Goal: Task Accomplishment & Management: Complete application form

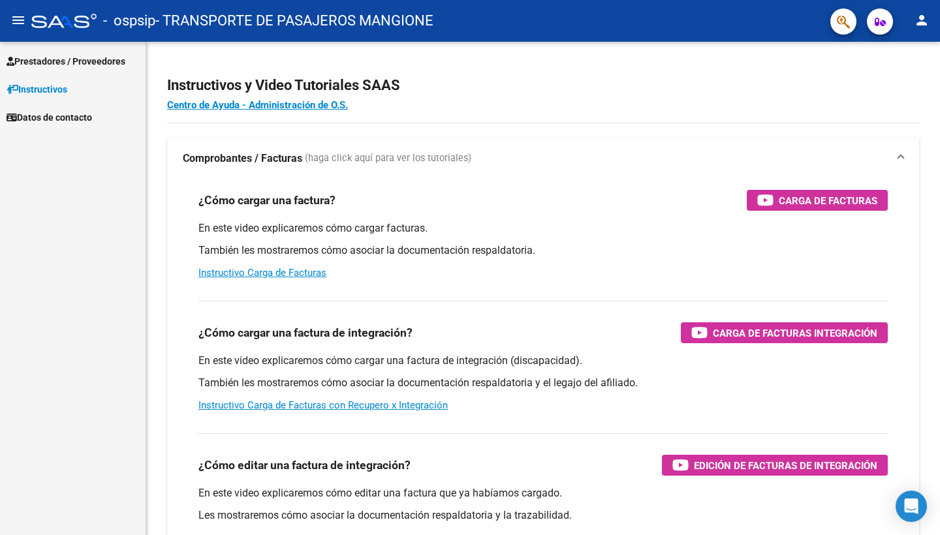
click at [112, 63] on span "Prestadores / Proveedores" at bounding box center [66, 61] width 119 height 14
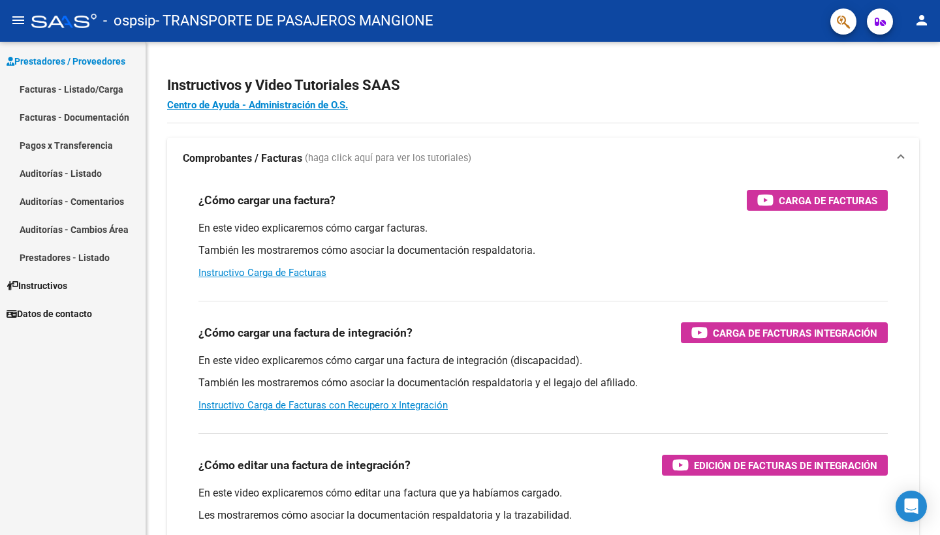
click at [137, 93] on link "Facturas - Listado/Carga" at bounding box center [73, 89] width 146 height 28
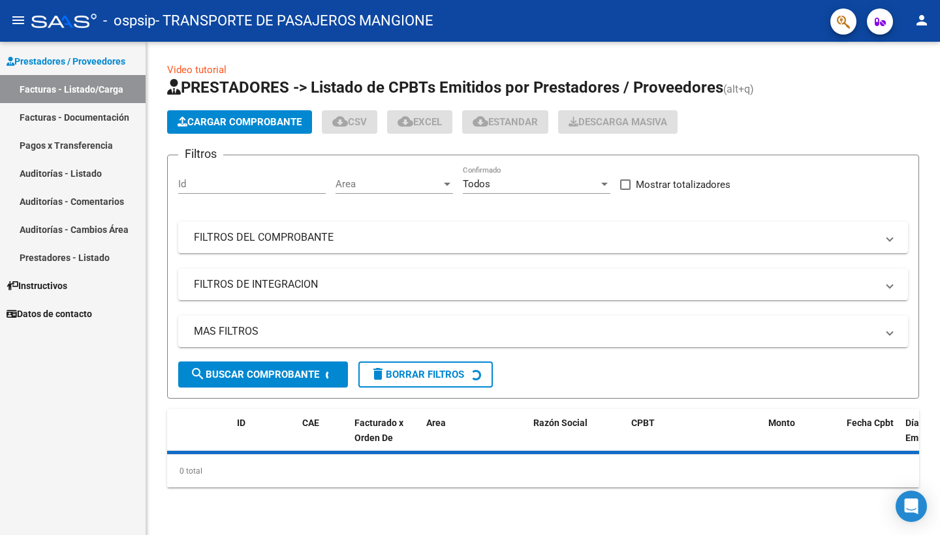
click at [285, 120] on span "Cargar Comprobante" at bounding box center [240, 122] width 124 height 12
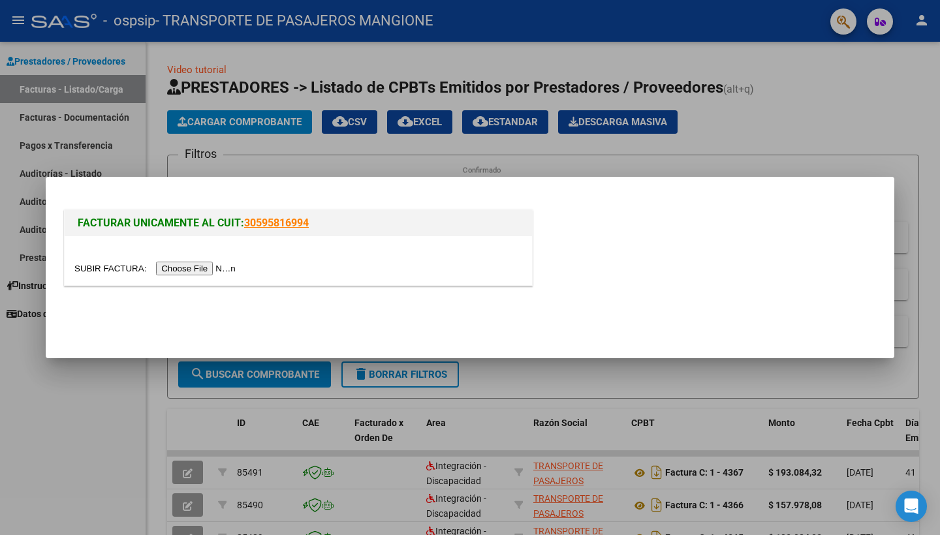
click at [155, 268] on input "file" at bounding box center [156, 269] width 165 height 14
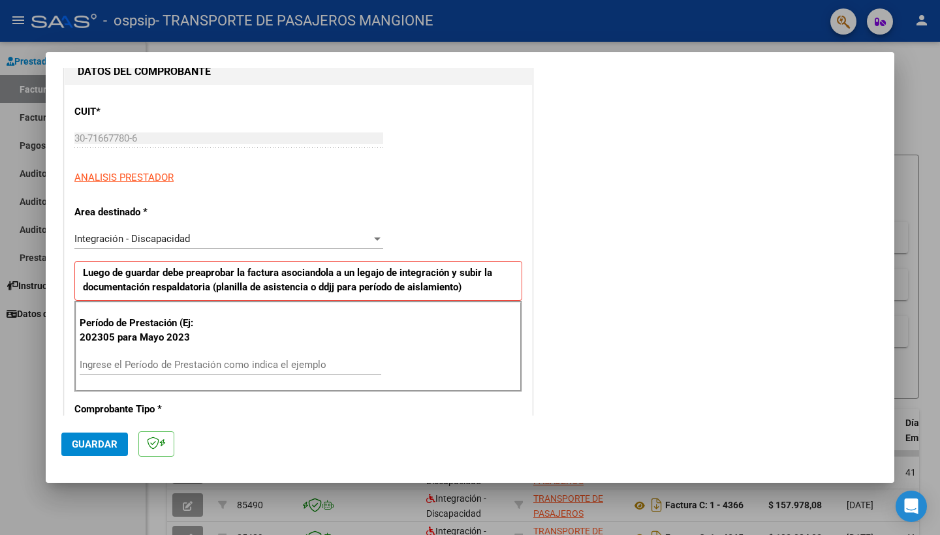
scroll to position [164, 0]
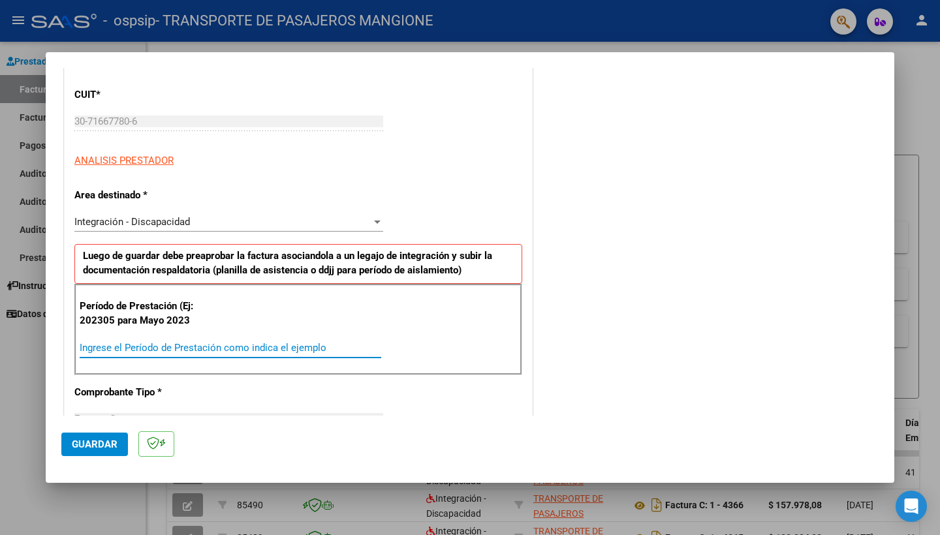
click at [277, 349] on input "Ingrese el Período de Prestación como indica el ejemplo" at bounding box center [231, 348] width 302 height 12
type input "202507"
click at [101, 439] on span "Guardar" at bounding box center [95, 445] width 46 height 12
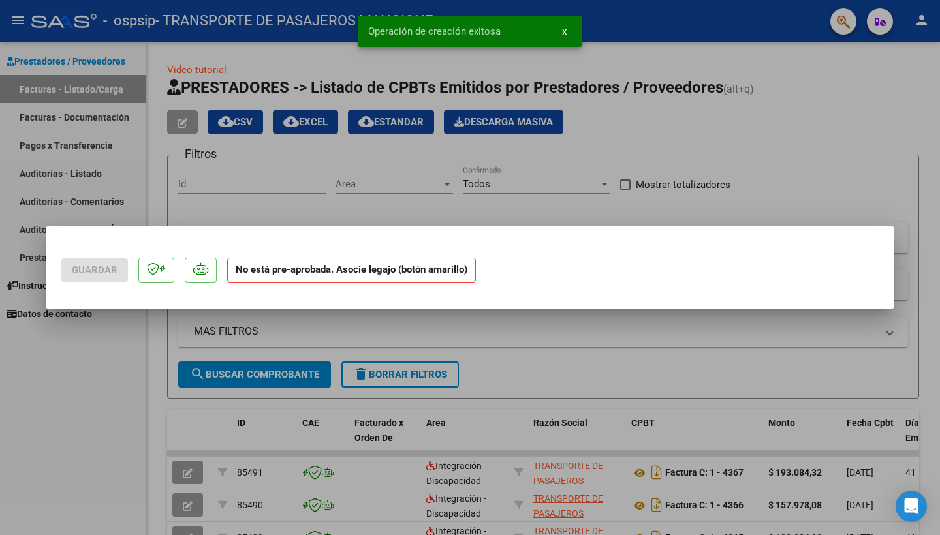
scroll to position [0, 0]
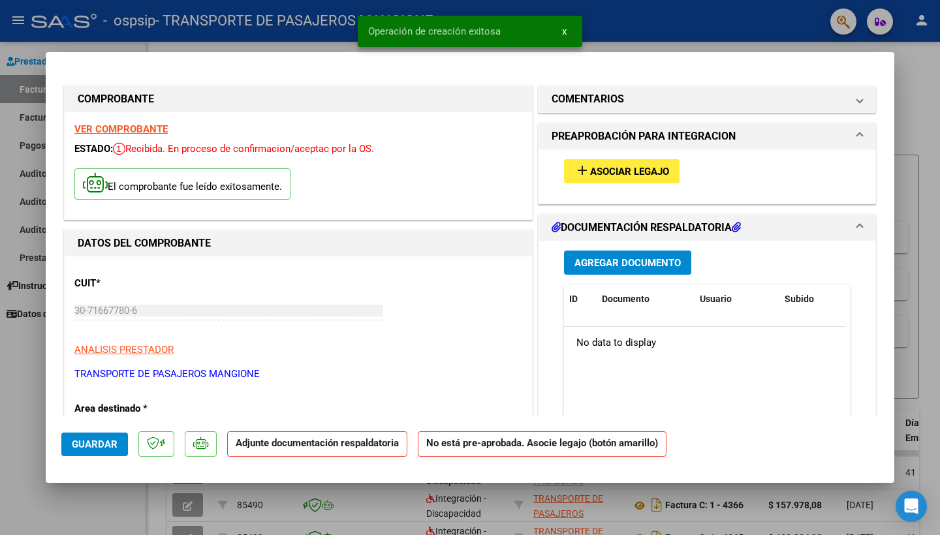
click at [588, 163] on button "add Asociar Legajo" at bounding box center [622, 171] width 116 height 24
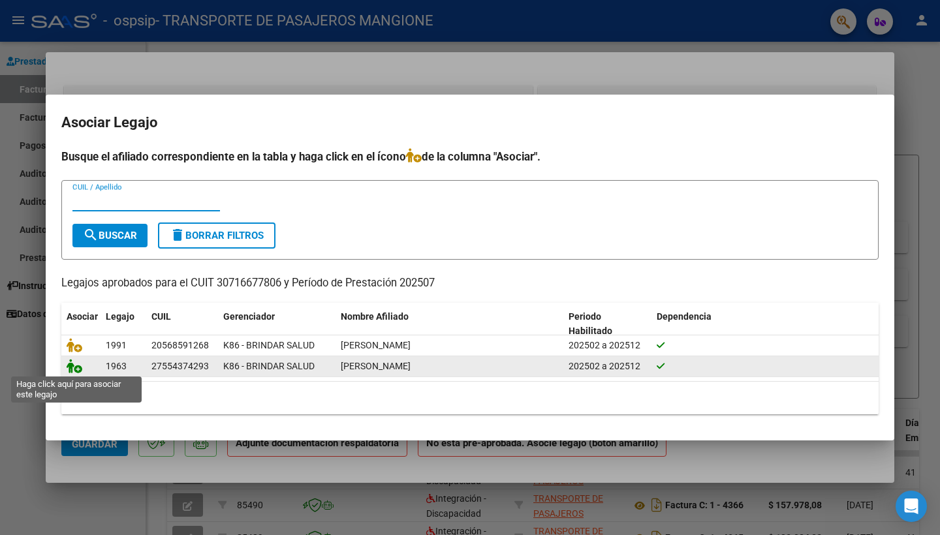
click at [76, 368] on icon at bounding box center [75, 366] width 16 height 14
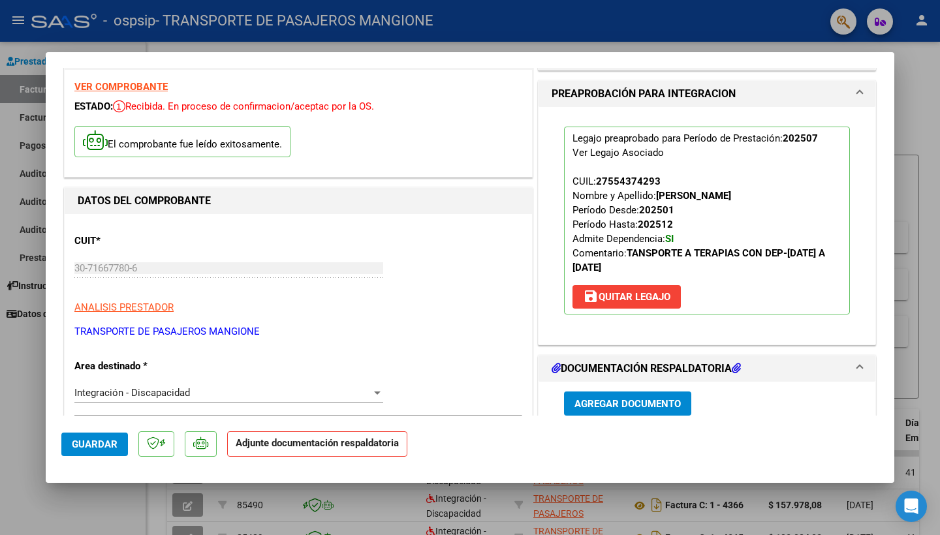
scroll to position [236, 0]
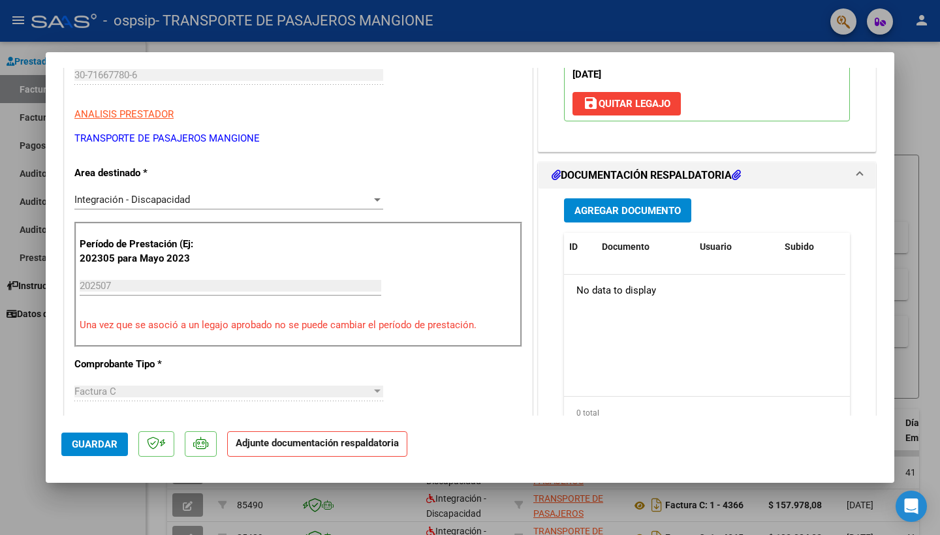
click at [637, 211] on span "Agregar Documento" at bounding box center [628, 211] width 106 height 12
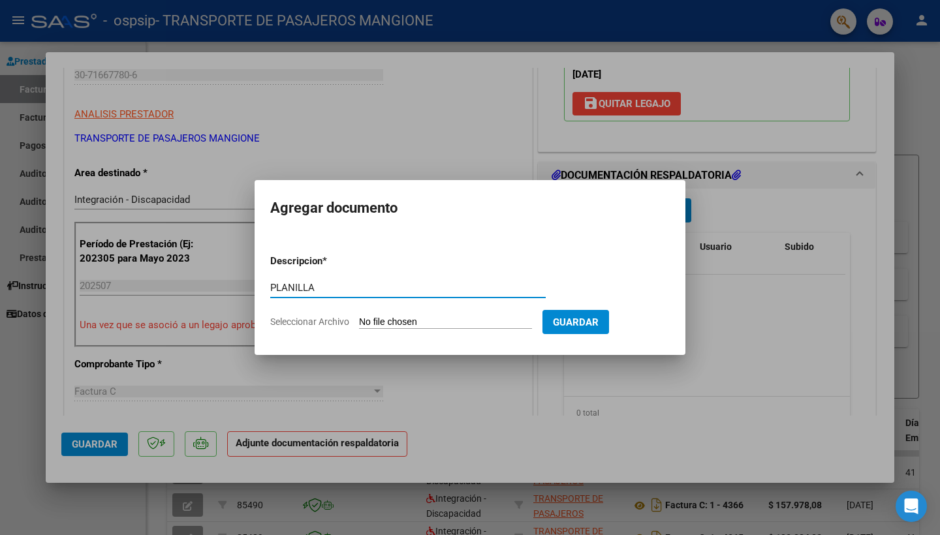
type input "PLANILLA"
click at [458, 324] on input "Seleccionar Archivo" at bounding box center [445, 323] width 173 height 12
type input "C:\fakepath\[PERSON_NAME] 07.25.pdf"
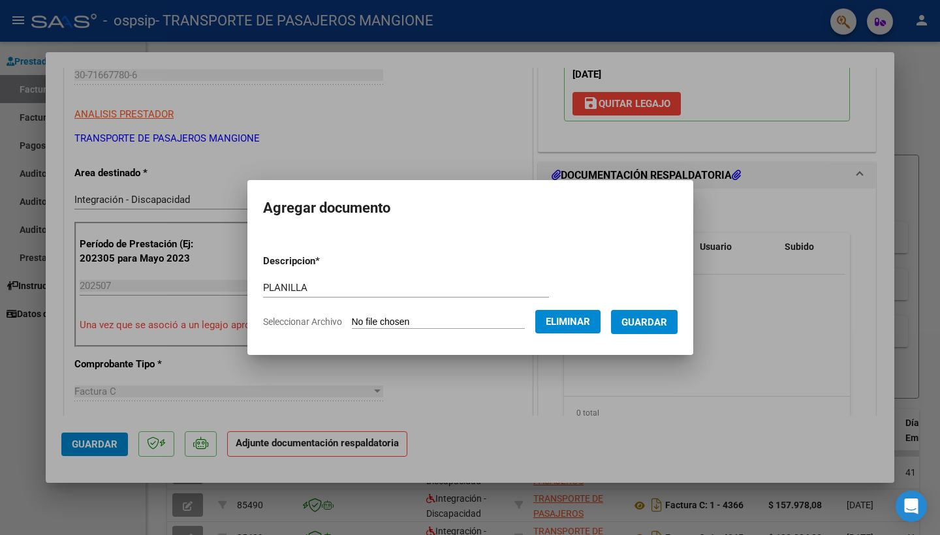
click at [667, 319] on span "Guardar" at bounding box center [645, 323] width 46 height 12
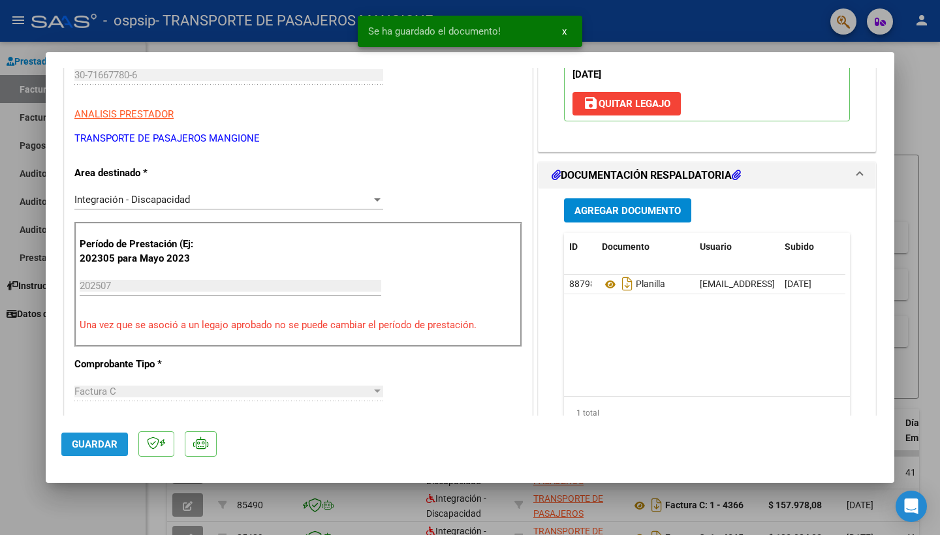
click at [98, 446] on span "Guardar" at bounding box center [95, 445] width 46 height 12
click at [59, 492] on div at bounding box center [470, 267] width 940 height 535
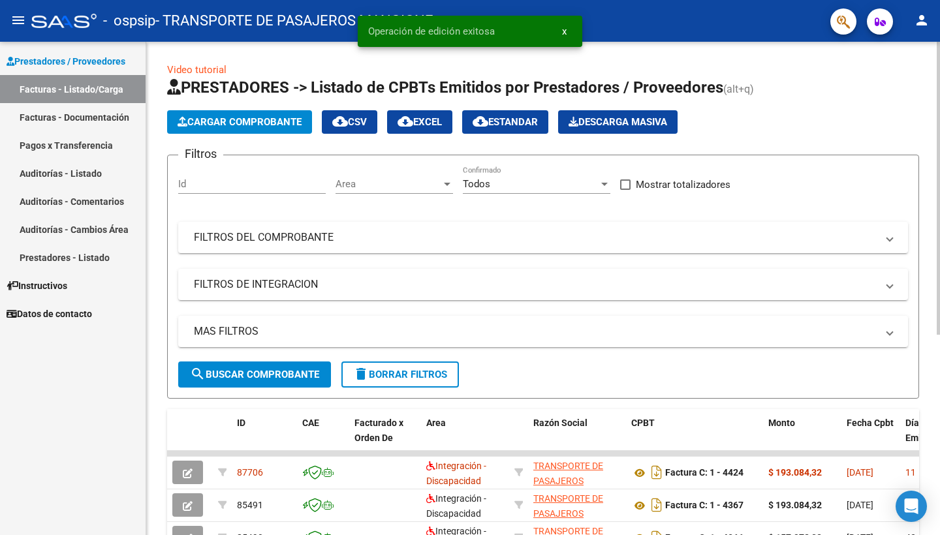
click at [206, 119] on span "Cargar Comprobante" at bounding box center [240, 122] width 124 height 12
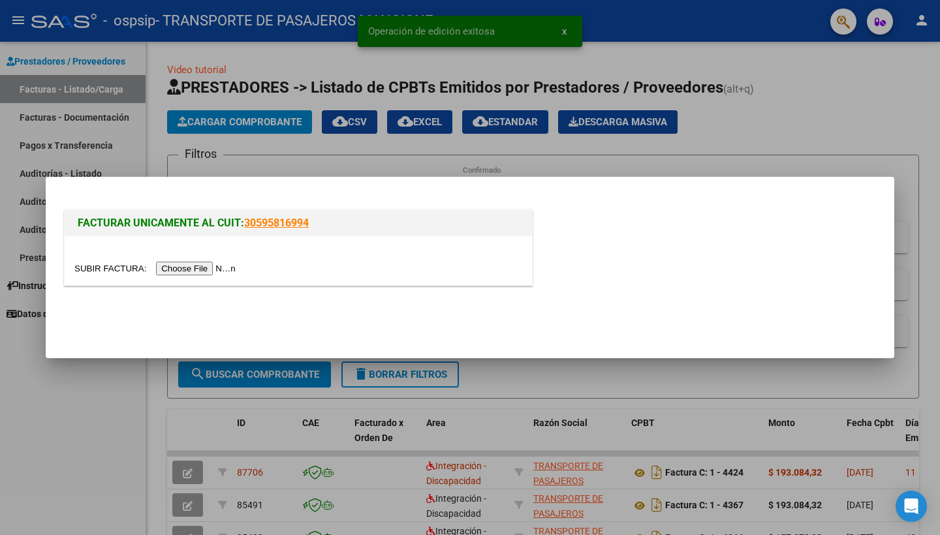
click at [171, 271] on input "file" at bounding box center [156, 269] width 165 height 14
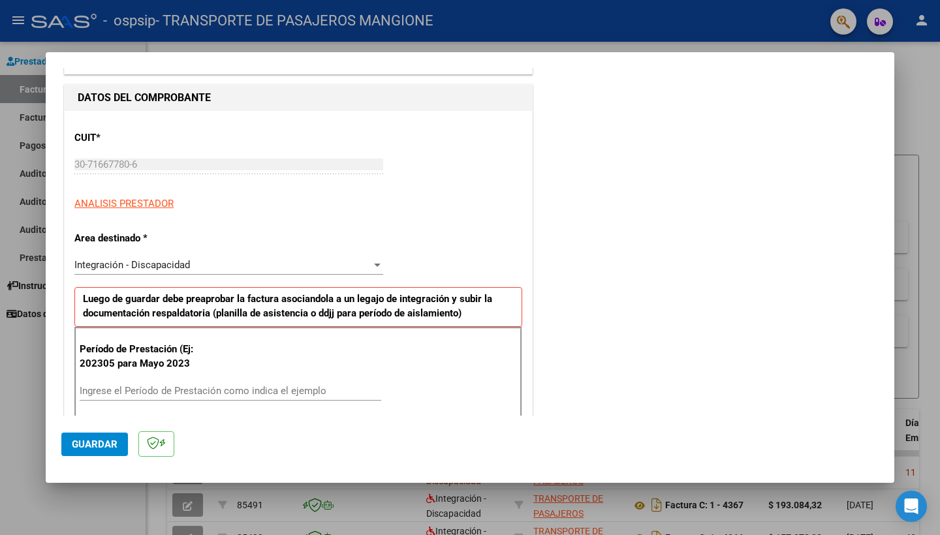
scroll to position [129, 0]
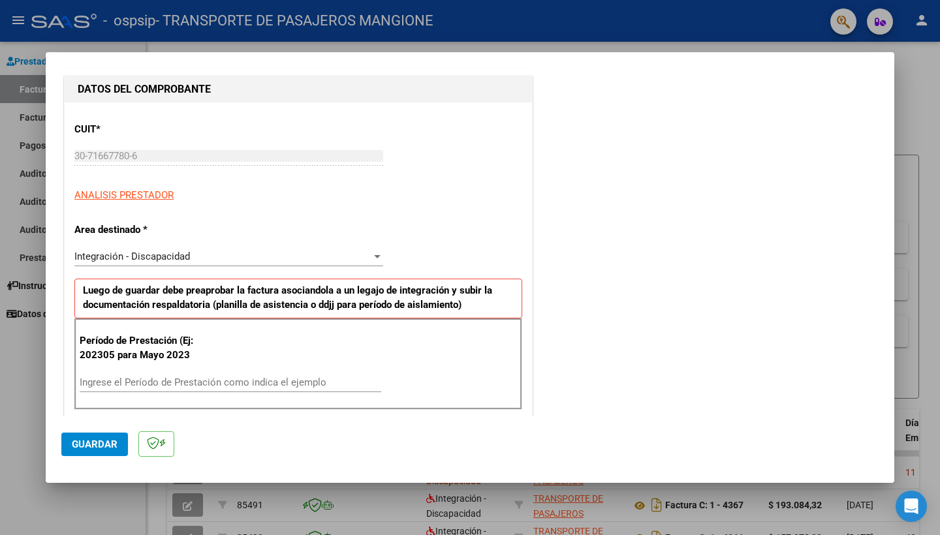
click at [219, 377] on input "Ingrese el Período de Prestación como indica el ejemplo" at bounding box center [231, 383] width 302 height 12
type input "202507"
click at [78, 449] on span "Guardar" at bounding box center [95, 445] width 46 height 12
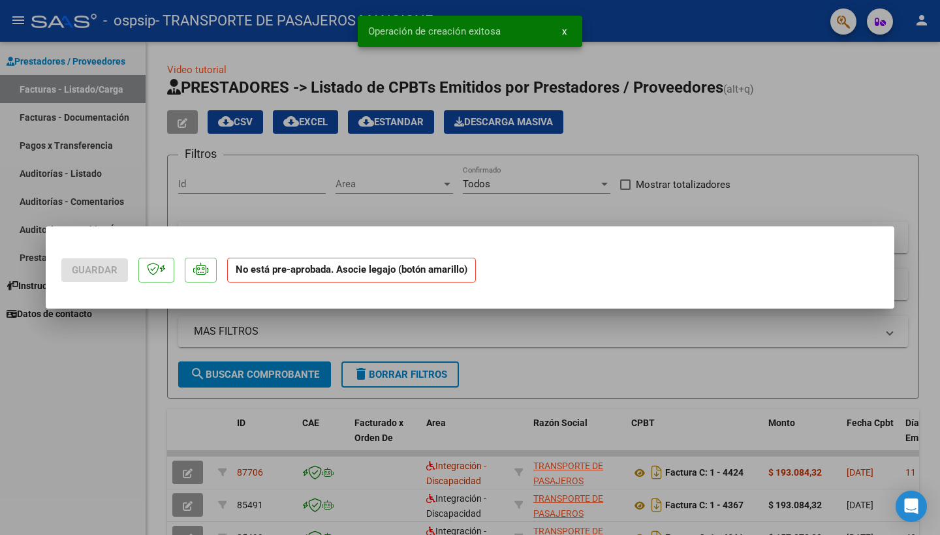
scroll to position [0, 0]
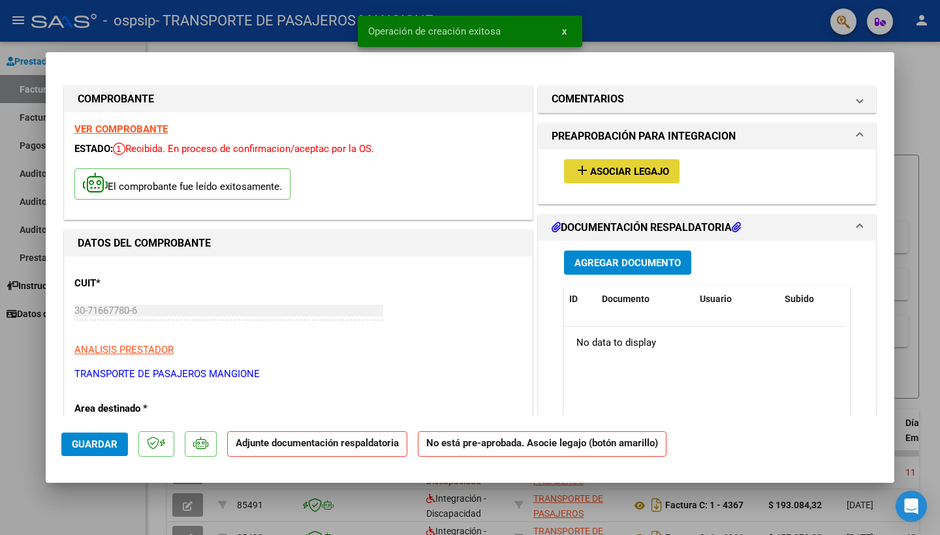
click at [602, 169] on span "Asociar Legajo" at bounding box center [629, 172] width 79 height 12
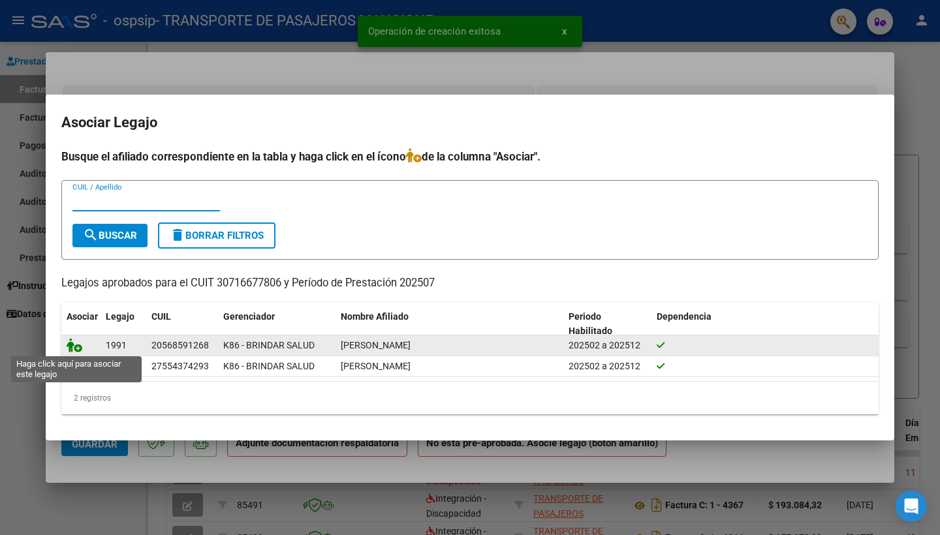
click at [73, 343] on icon at bounding box center [75, 345] width 16 height 14
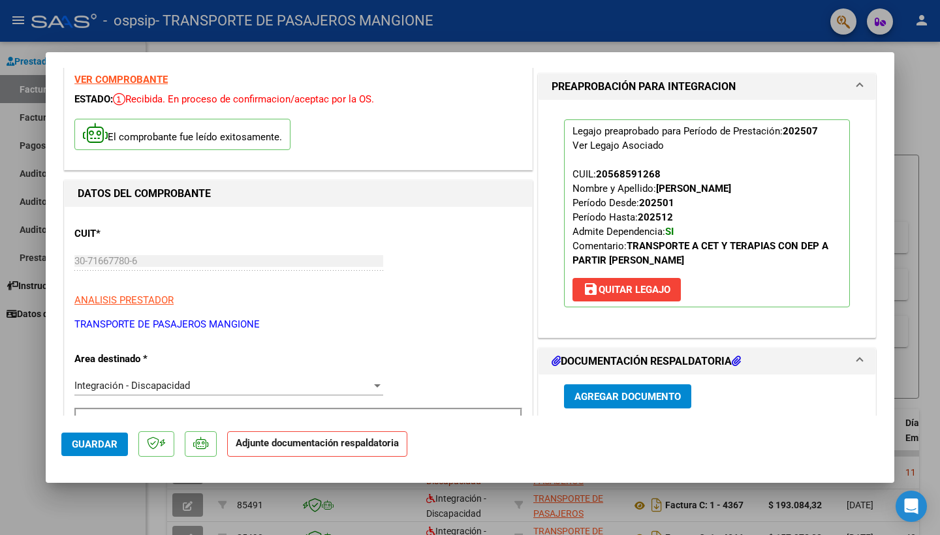
scroll to position [91, 0]
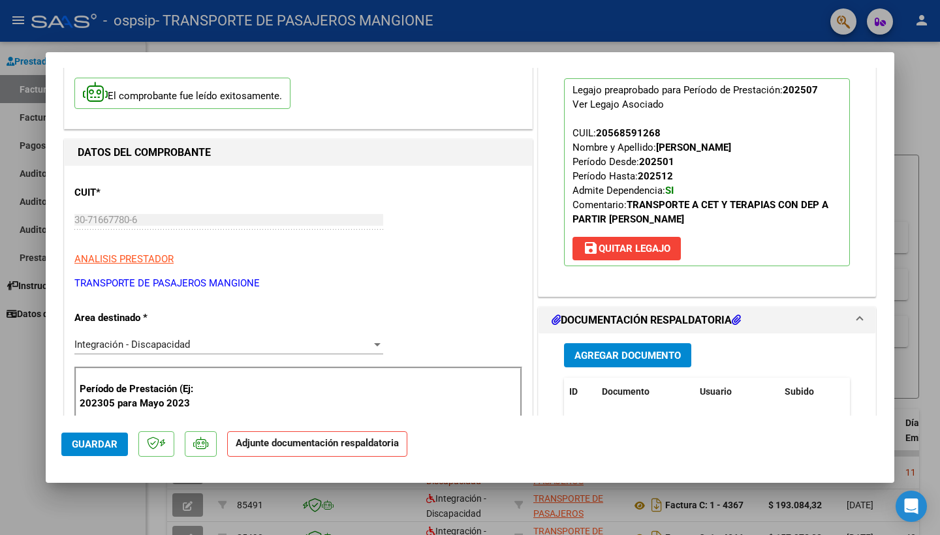
click at [599, 351] on span "Agregar Documento" at bounding box center [628, 356] width 106 height 12
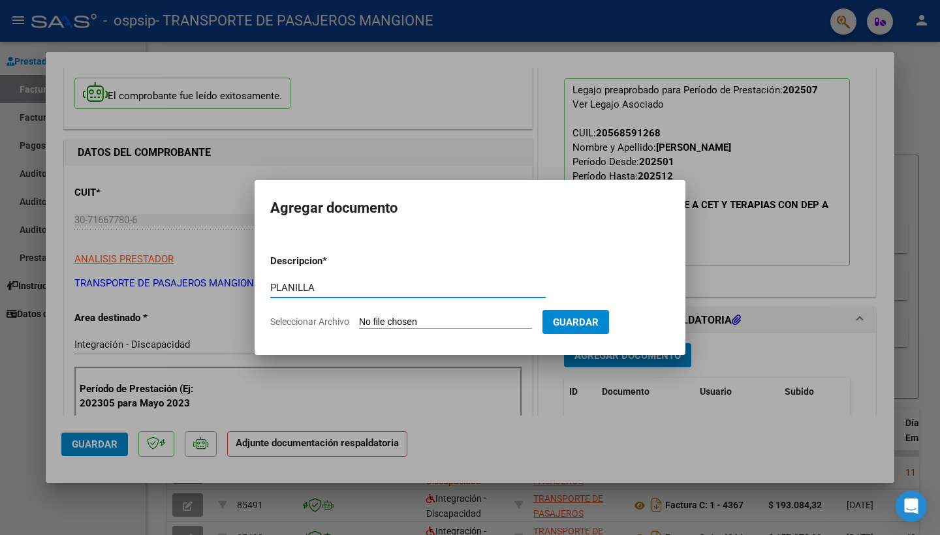
type input "PLANILLA"
click at [430, 320] on input "Seleccionar Archivo" at bounding box center [445, 323] width 173 height 12
type input "C:\fakepath\[PERSON_NAME] terapias 07.25.pdf"
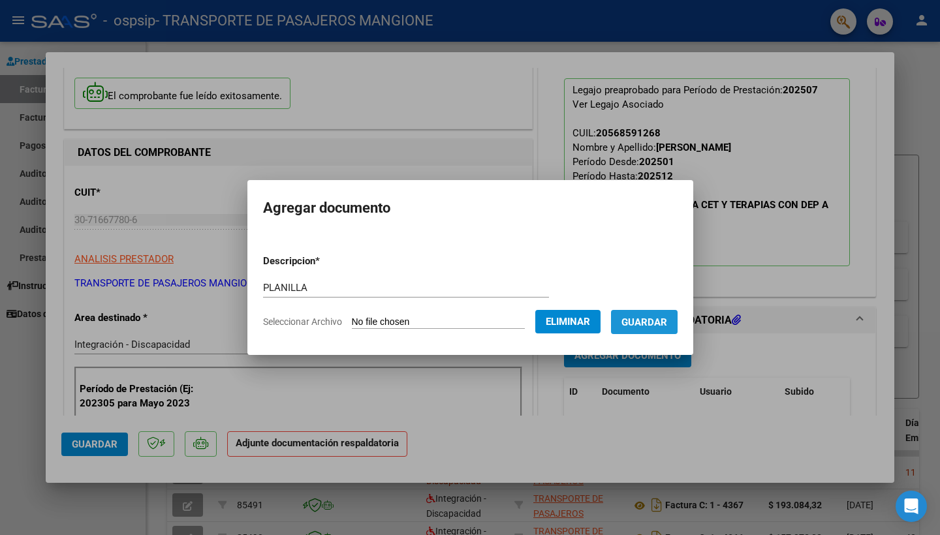
click at [667, 318] on span "Guardar" at bounding box center [645, 323] width 46 height 12
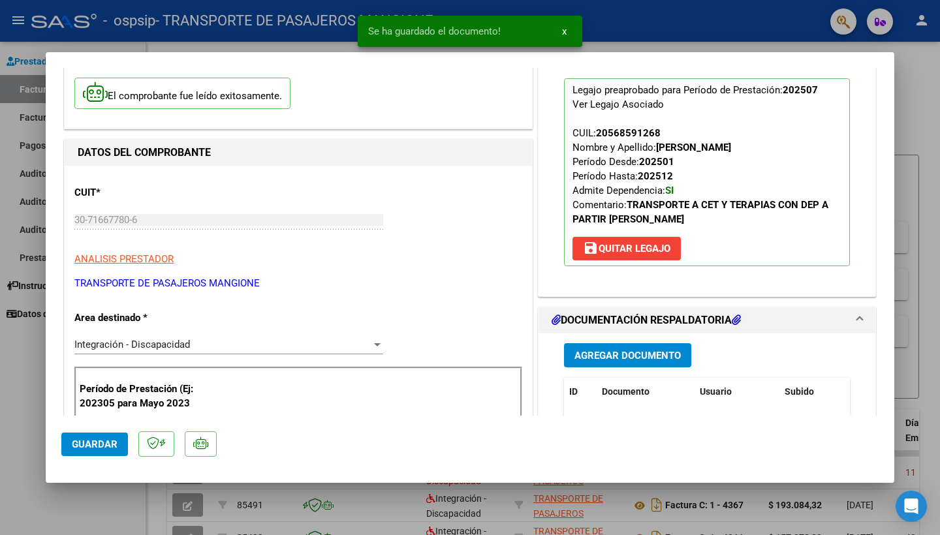
click at [98, 434] on button "Guardar" at bounding box center [94, 445] width 67 height 24
click at [20, 404] on div at bounding box center [470, 267] width 940 height 535
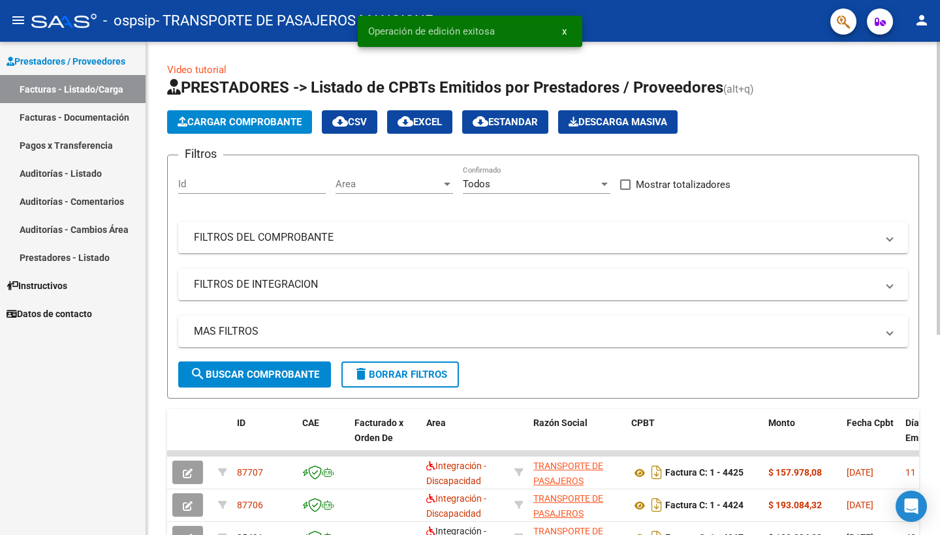
click at [261, 123] on span "Cargar Comprobante" at bounding box center [240, 122] width 124 height 12
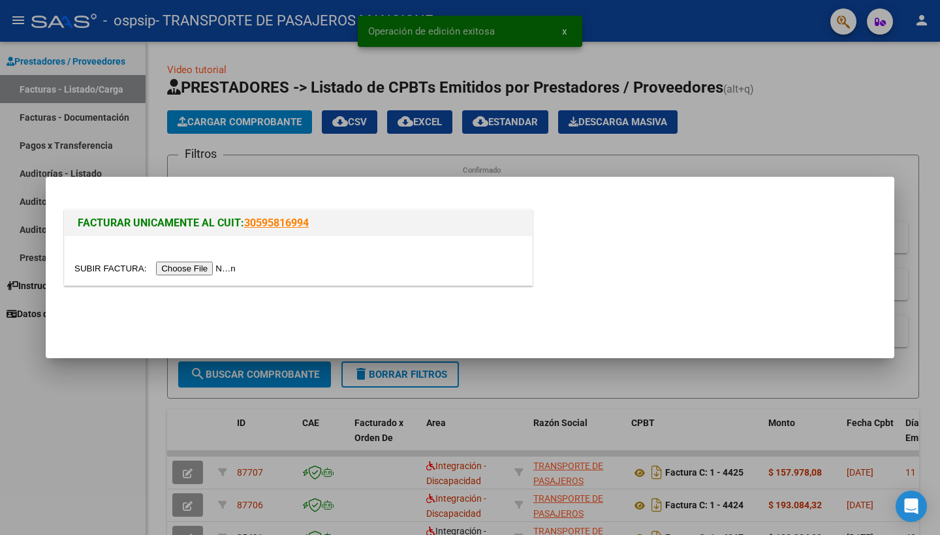
click at [178, 264] on input "file" at bounding box center [156, 269] width 165 height 14
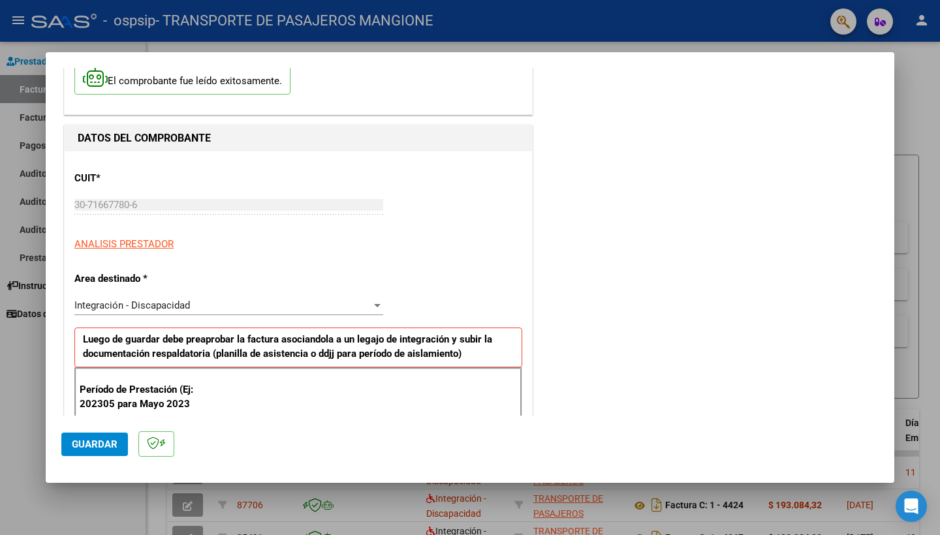
scroll to position [122, 0]
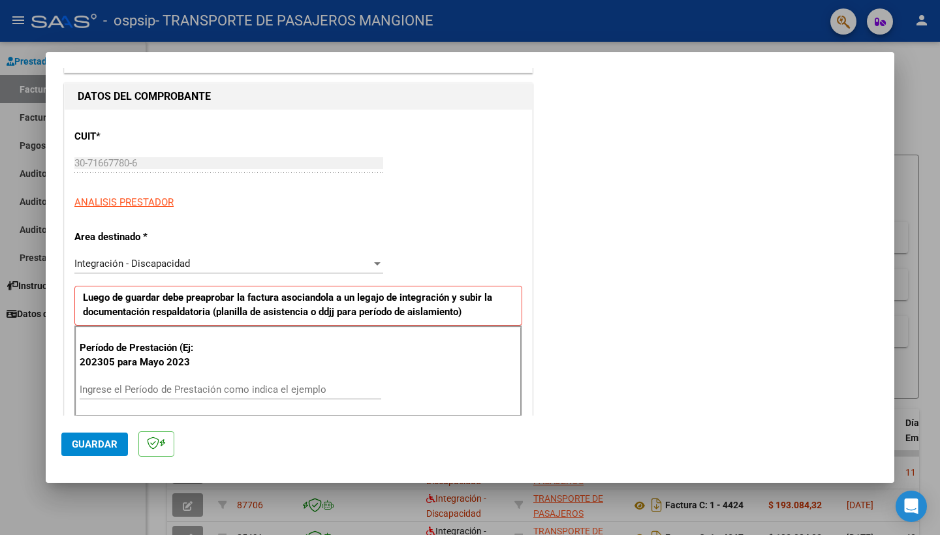
click at [236, 387] on input "Ingrese el Período de Prestación como indica el ejemplo" at bounding box center [231, 390] width 302 height 12
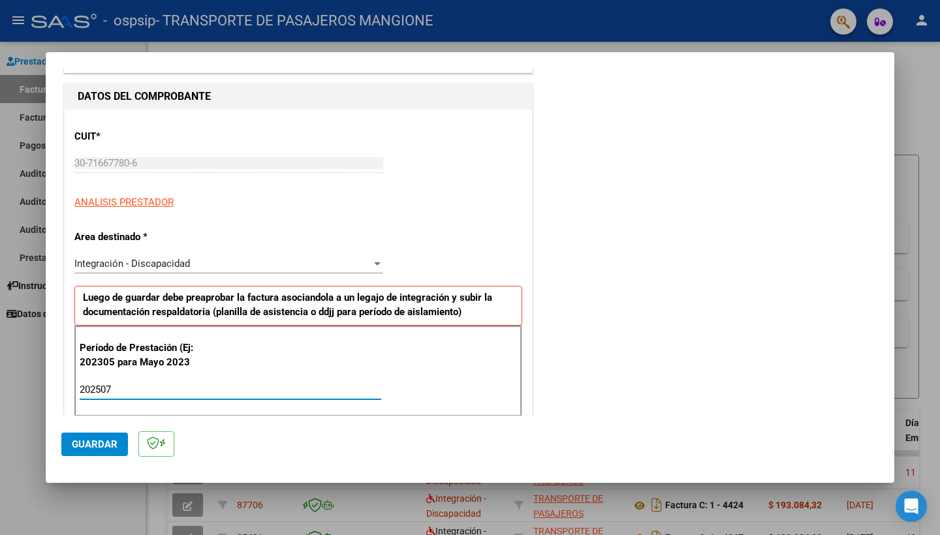
type input "202507"
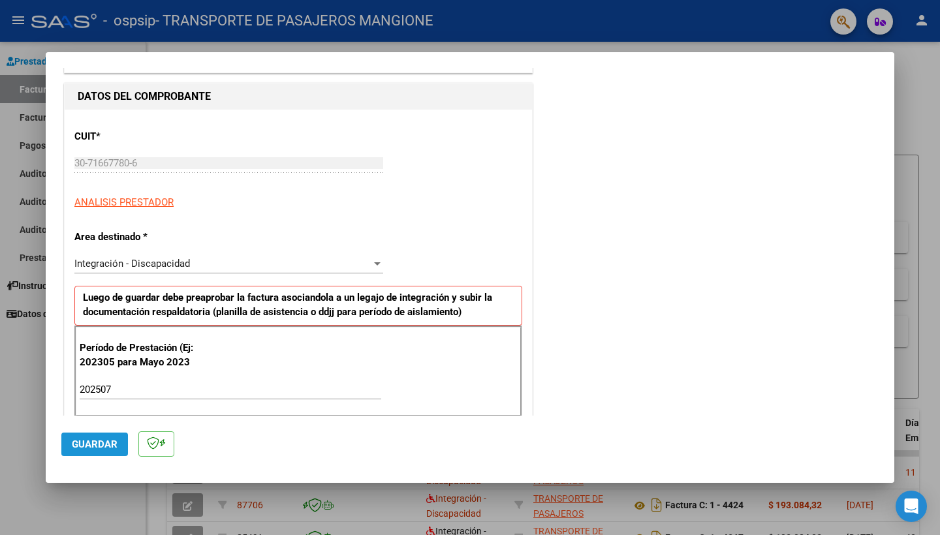
click at [110, 449] on span "Guardar" at bounding box center [95, 445] width 46 height 12
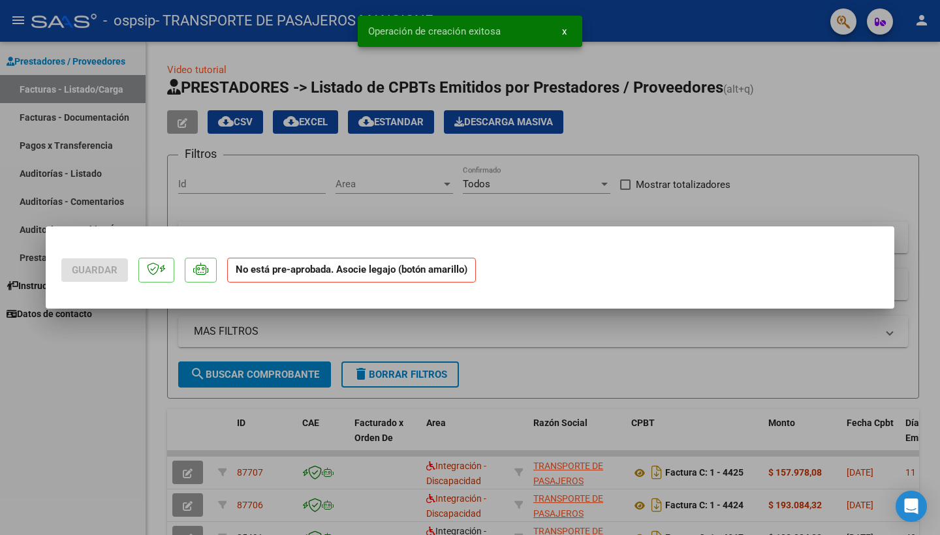
scroll to position [0, 0]
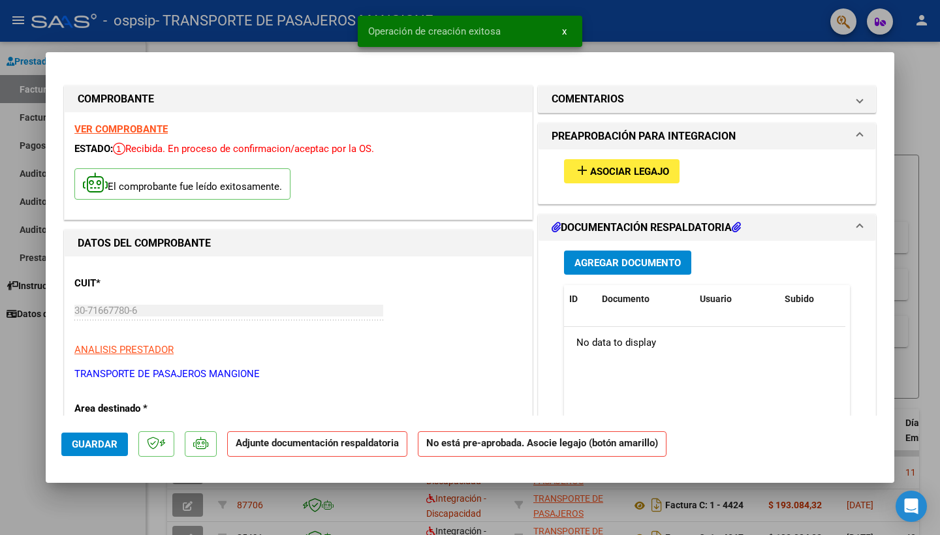
click at [607, 168] on span "Asociar Legajo" at bounding box center [629, 172] width 79 height 12
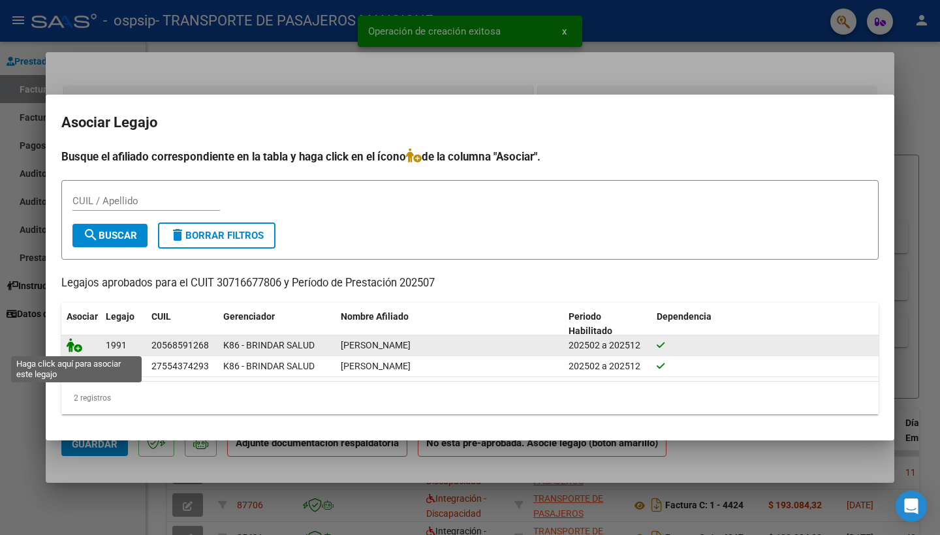
click at [71, 349] on icon at bounding box center [75, 345] width 16 height 14
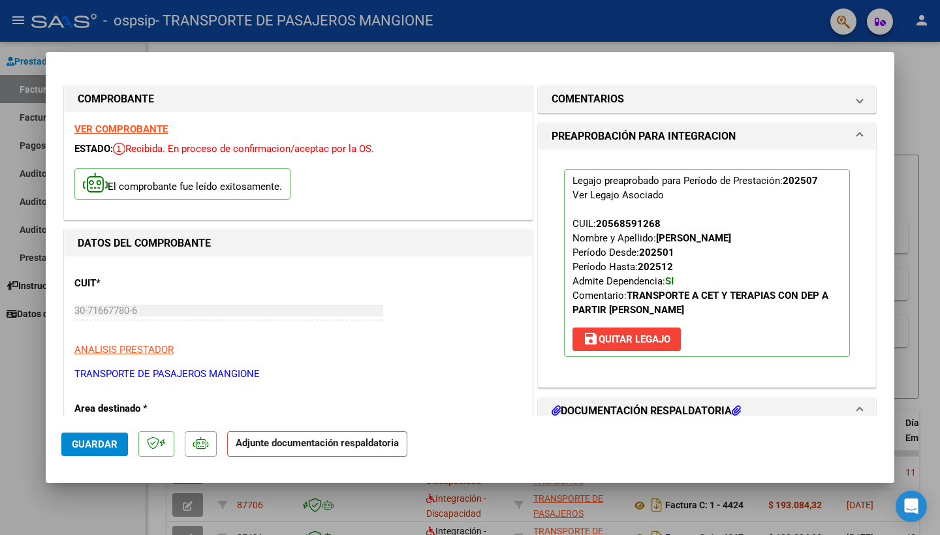
scroll to position [72, 0]
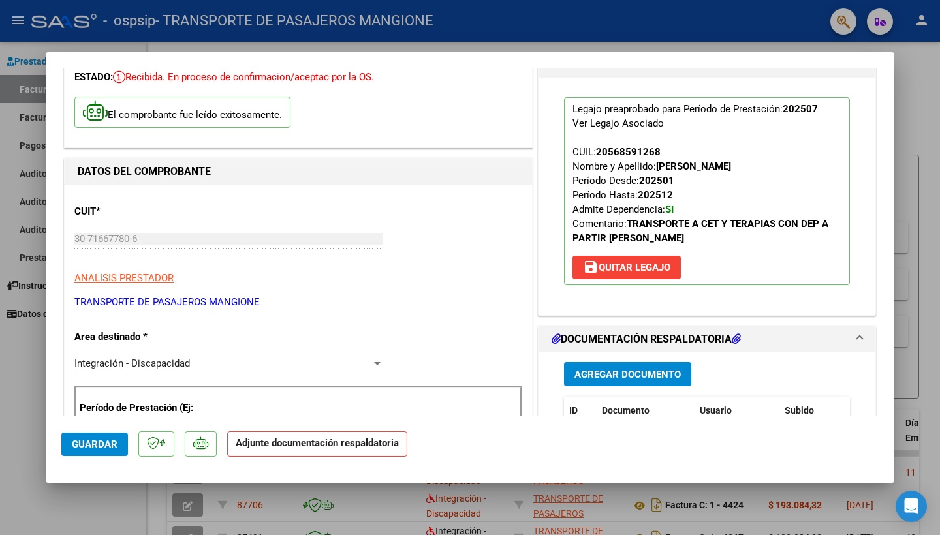
click at [652, 369] on span "Agregar Documento" at bounding box center [628, 375] width 106 height 12
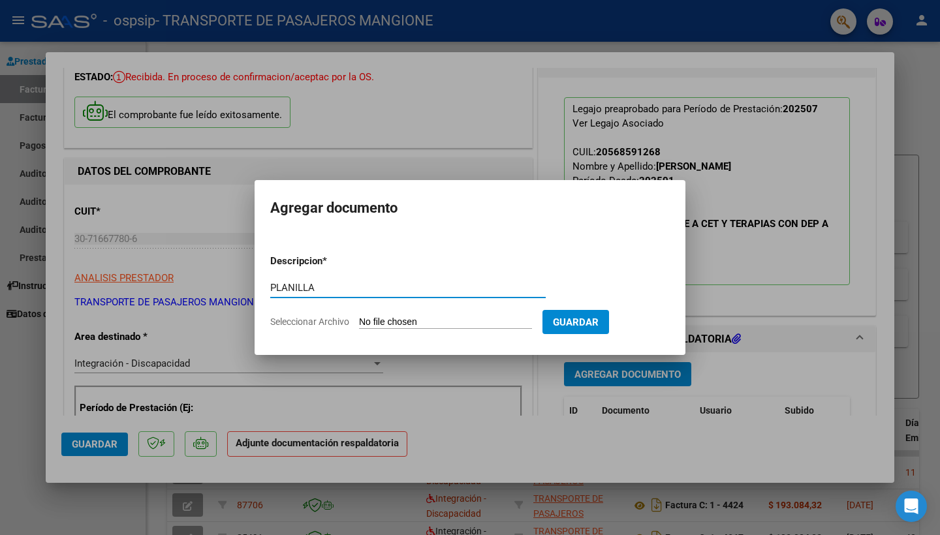
type input "PLANILLA"
click at [430, 320] on input "Seleccionar Archivo" at bounding box center [445, 323] width 173 height 12
type input "C:\fakepath\[PERSON_NAME] cet 07.25.pdf"
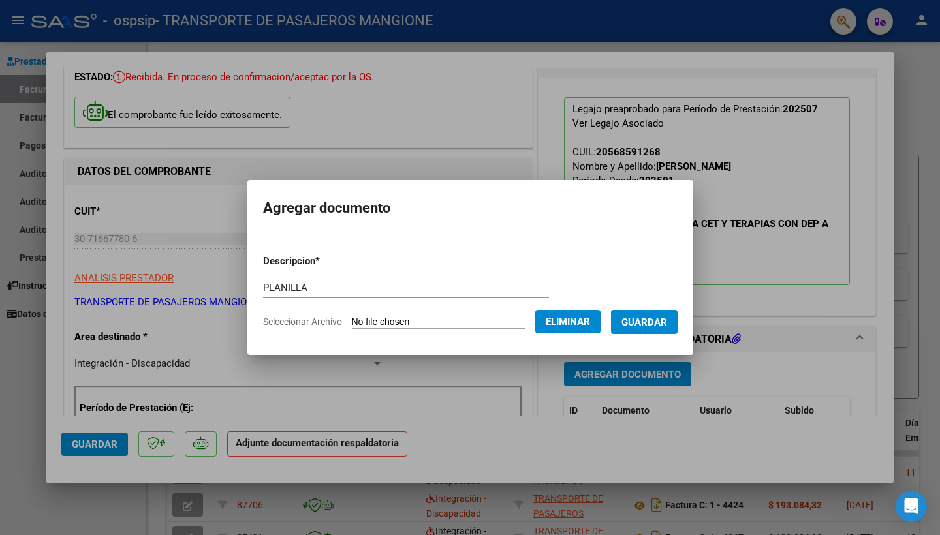
click at [667, 318] on span "Guardar" at bounding box center [645, 323] width 46 height 12
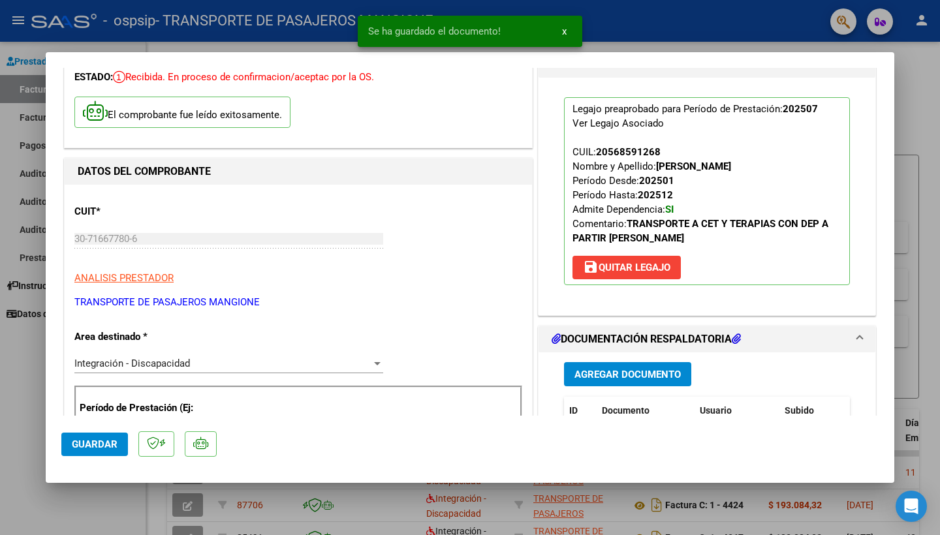
click at [89, 441] on span "Guardar" at bounding box center [95, 445] width 46 height 12
click at [15, 398] on div at bounding box center [470, 267] width 940 height 535
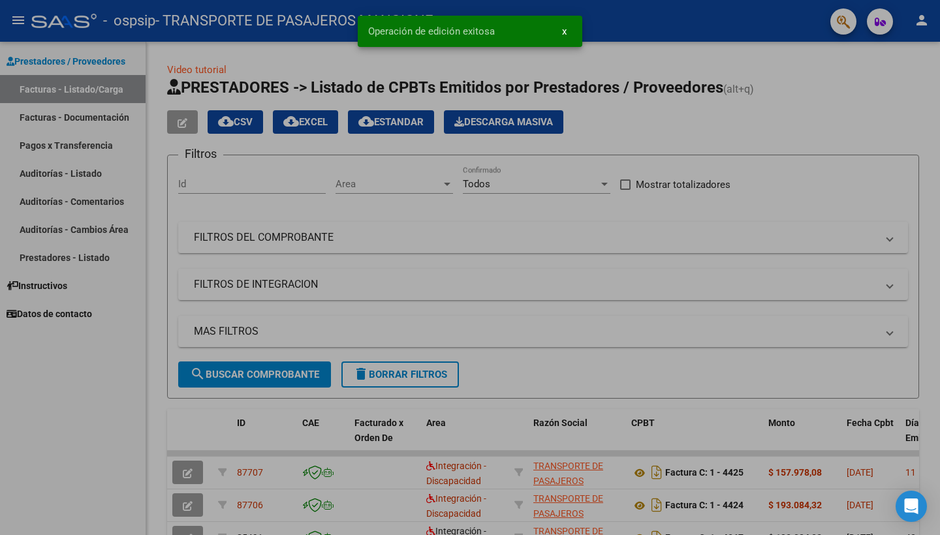
type input "$ 0,00"
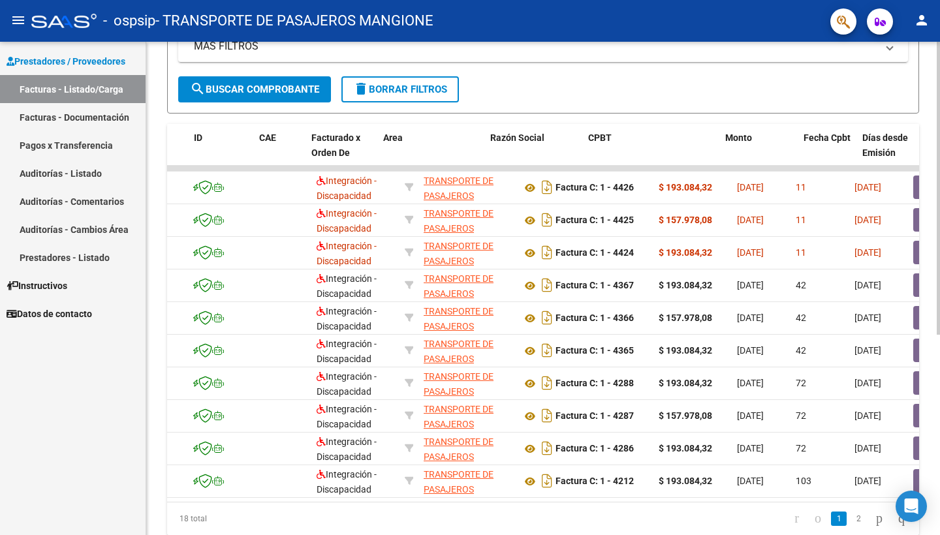
scroll to position [0, 0]
